Goal: Task Accomplishment & Management: Use online tool/utility

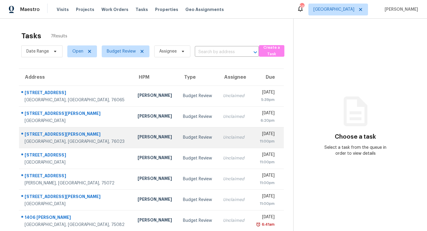
scroll to position [19, 0]
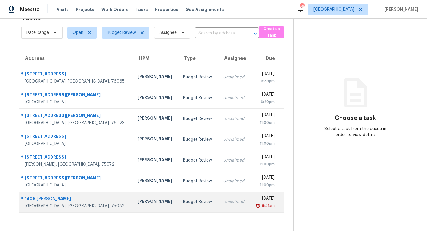
click at [133, 209] on td "[PERSON_NAME]" at bounding box center [155, 201] width 45 height 21
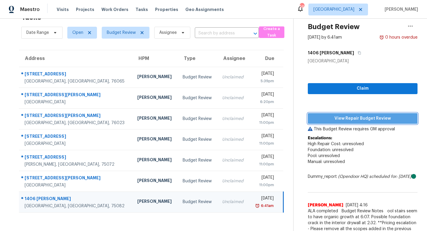
click at [355, 119] on span "View Repair Budget Review" at bounding box center [362, 118] width 100 height 7
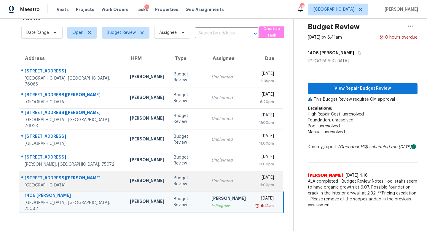
click at [211, 178] on div "Unclaimed" at bounding box center [228, 181] width 34 height 6
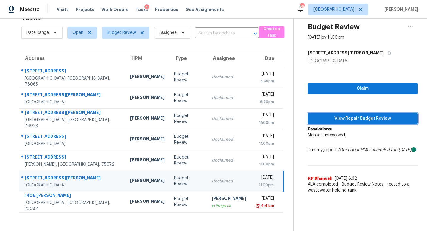
click at [332, 119] on span "View Repair Budget Review" at bounding box center [362, 118] width 100 height 7
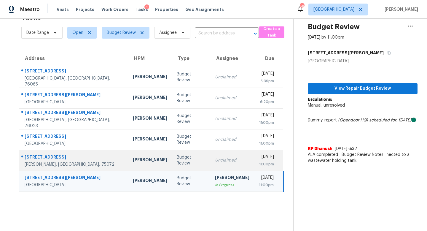
click at [210, 153] on td "Unclaimed" at bounding box center [232, 160] width 44 height 21
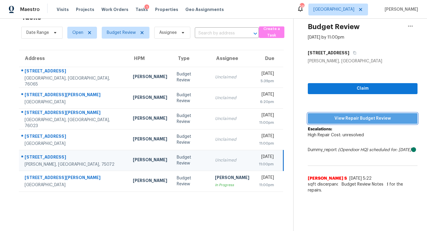
click at [326, 116] on span "View Repair Budget Review" at bounding box center [362, 118] width 100 height 7
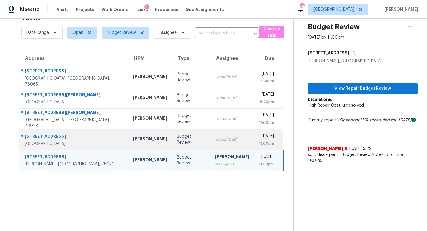
click at [177, 139] on div "Budget Review" at bounding box center [191, 139] width 29 height 12
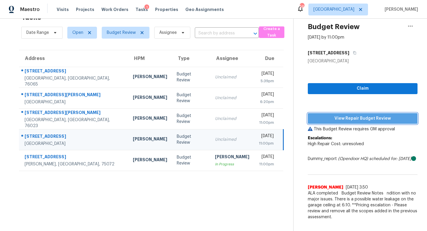
click at [325, 119] on span "View Repair Budget Review" at bounding box center [362, 118] width 100 height 7
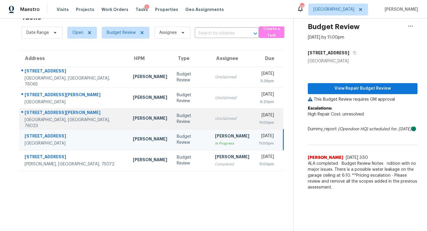
click at [212, 112] on td "Unclaimed" at bounding box center [232, 118] width 44 height 21
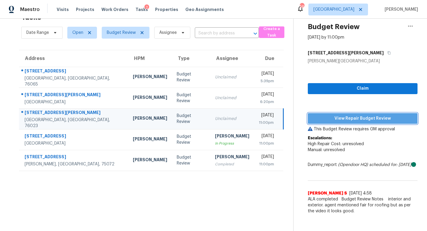
click at [344, 119] on span "View Repair Budget Review" at bounding box center [362, 118] width 100 height 7
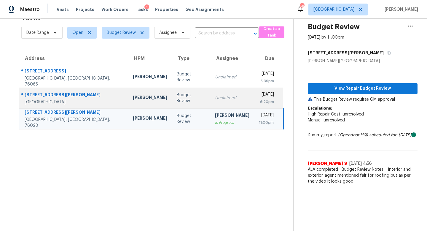
click at [210, 101] on td "Unclaimed" at bounding box center [232, 97] width 44 height 21
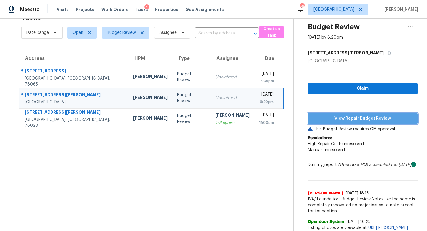
click at [325, 116] on span "View Repair Budget Review" at bounding box center [362, 118] width 100 height 7
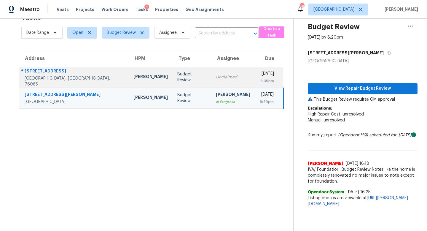
click at [216, 76] on div "Unclaimed" at bounding box center [233, 77] width 34 height 6
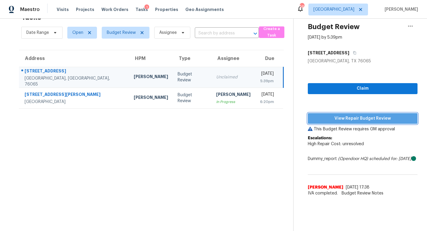
click at [334, 118] on span "View Repair Budget Review" at bounding box center [362, 118] width 100 height 7
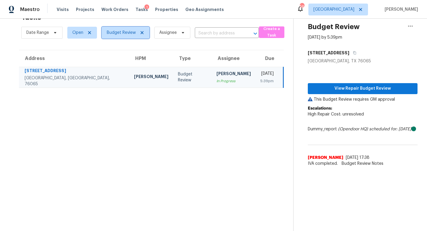
click at [132, 31] on span "Budget Review" at bounding box center [121, 33] width 29 height 6
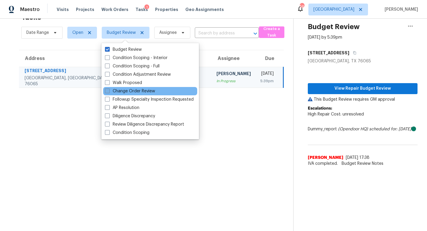
click at [116, 90] on label "Change Order Review" at bounding box center [130, 91] width 50 height 6
click at [109, 90] on input "Change Order Review" at bounding box center [107, 90] width 4 height 4
checkbox input "true"
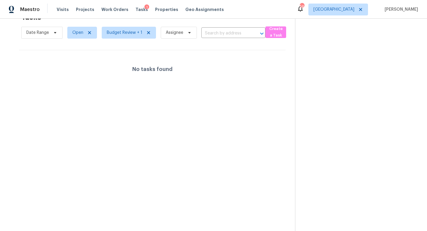
click at [85, 95] on section "Tasks 0 Results Date Range Open Budget Review + 1 Assignee ​ Create a Task No t…" at bounding box center [151, 119] width 285 height 221
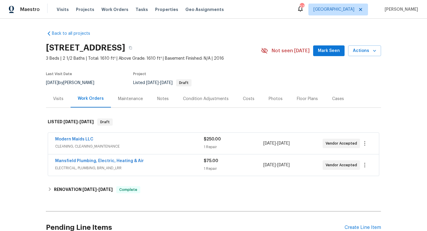
click at [157, 98] on div "Notes" at bounding box center [163, 99] width 12 height 6
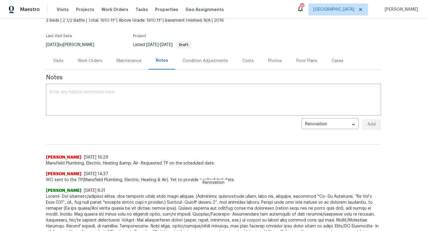
scroll to position [36, 0]
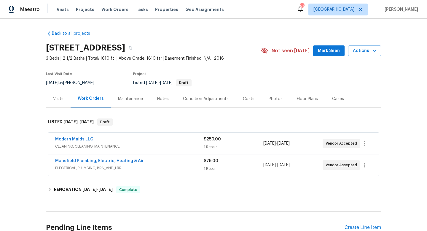
click at [248, 99] on div "Costs" at bounding box center [249, 99] width 12 height 6
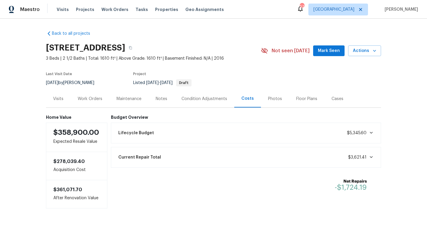
click at [95, 100] on div "Work Orders" at bounding box center [90, 99] width 25 height 6
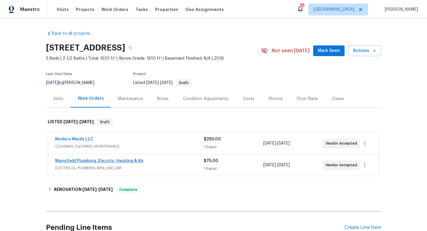
scroll to position [57, 0]
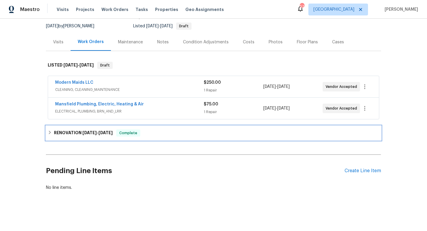
click at [94, 131] on span "8/18/25" at bounding box center [89, 132] width 14 height 4
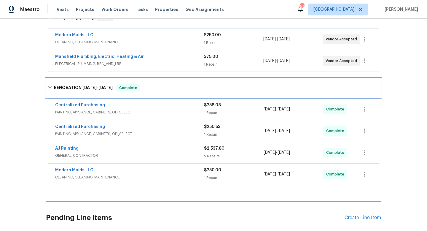
scroll to position [104, 0]
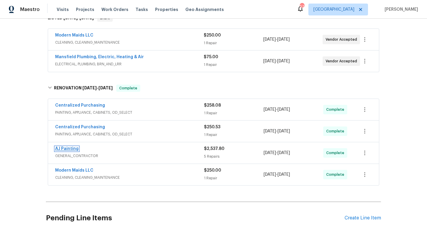
click at [69, 148] on link "AJ Painting" at bounding box center [66, 148] width 23 height 4
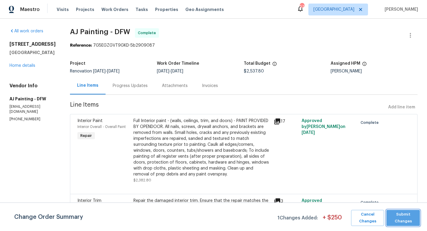
click at [405, 221] on span "Submit Changes" at bounding box center [403, 218] width 28 height 14
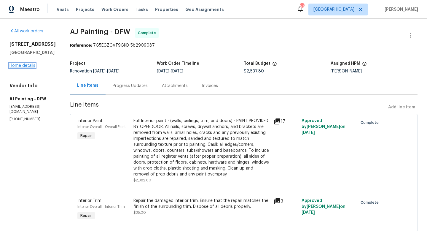
click at [29, 66] on link "Home details" at bounding box center [22, 65] width 26 height 4
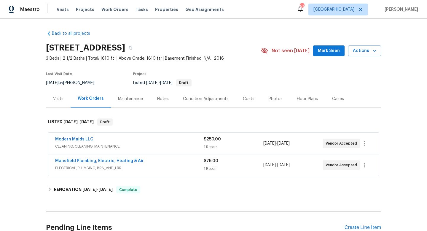
click at [163, 98] on div "Notes" at bounding box center [163, 99] width 12 height 6
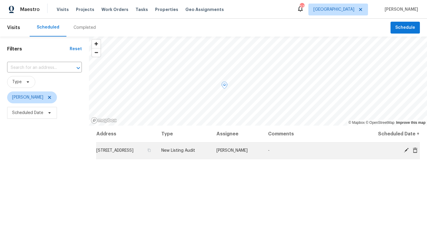
click at [405, 149] on icon at bounding box center [406, 150] width 5 height 5
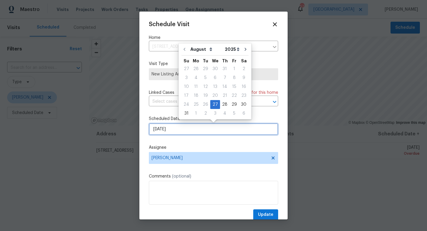
click at [198, 128] on input "[DATE]" at bounding box center [213, 129] width 129 height 12
click at [222, 106] on div "28" at bounding box center [224, 104] width 9 height 8
type input "[DATE]"
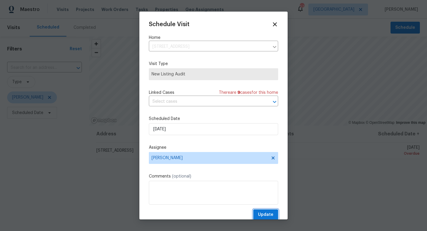
click at [263, 211] on span "Update" at bounding box center [265, 214] width 15 height 7
